Goal: Communication & Community: Ask a question

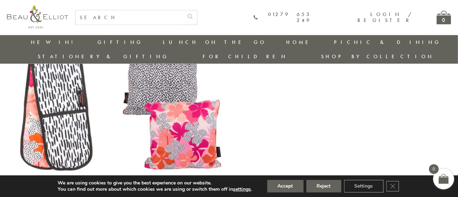
scroll to position [581, 0]
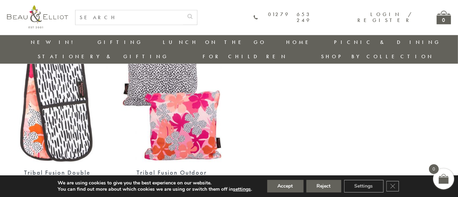
drag, startPoint x: 0, startPoint y: 0, endPoint x: 423, endPoint y: 162, distance: 452.9
click at [289, 188] on button "Accept" at bounding box center [285, 186] width 36 height 13
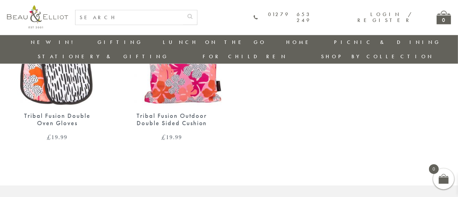
scroll to position [651, 0]
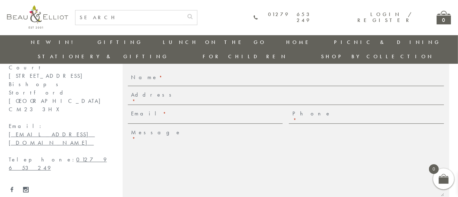
scroll to position [90, 0]
click at [147, 75] on label "Name *" at bounding box center [148, 81] width 35 height 12
click at [166, 75] on input "Name *" at bounding box center [305, 81] width 278 height 12
click at [170, 75] on input "Name *" at bounding box center [305, 81] width 278 height 12
type input "Saashi"
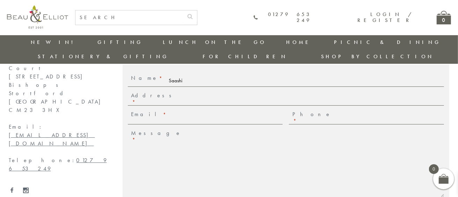
type input "[GEOGRAPHIC_DATA]"
type input "[EMAIL_ADDRESS][DOMAIN_NAME]"
type input "09003933055"
click at [186, 130] on textarea "Message *" at bounding box center [305, 163] width 278 height 67
paste textarea "Lo Ips / Dolor, Si amet co Adipis, eli S do eiusmod te incididun utlabo etdo Ma…"
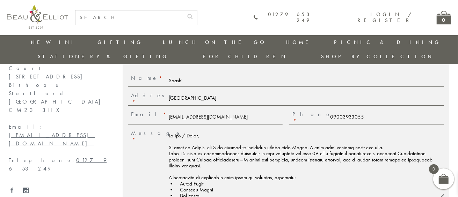
scroll to position [165, 0]
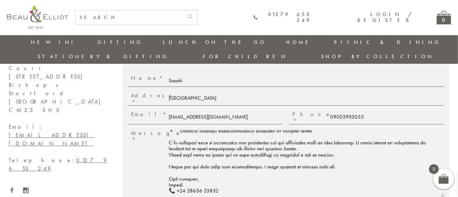
type textarea "Lo Ips / Dolor, Si amet co Adipis, eli S do eiusmod te incididun utlabo etdo Ma…"
click at [332, 111] on input "09003933055" at bounding box center [385, 117] width 116 height 12
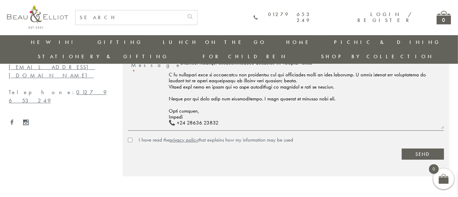
scroll to position [160, 0]
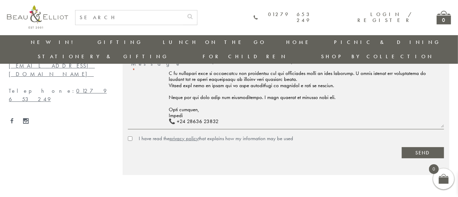
type input "9003933055"
click at [129, 135] on div "I have read the privacy policy that explains how my information may be used" at bounding box center [286, 138] width 316 height 7
click at [131, 137] on input "I have read the privacy policy that explains how my information may be used" at bounding box center [130, 139] width 5 height 5
checkbox input "true"
click at [421, 147] on input "Send" at bounding box center [423, 152] width 42 height 11
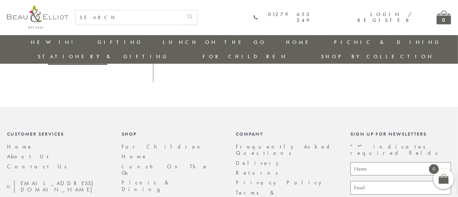
scroll to position [354, 0]
